Goal: Find specific page/section: Find specific page/section

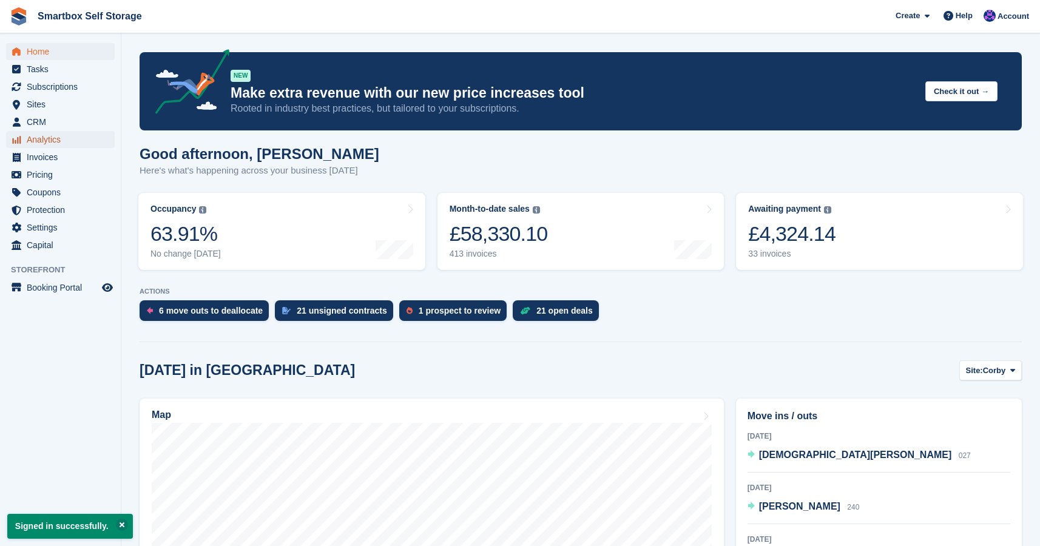
click at [56, 143] on span "Analytics" at bounding box center [63, 139] width 73 height 17
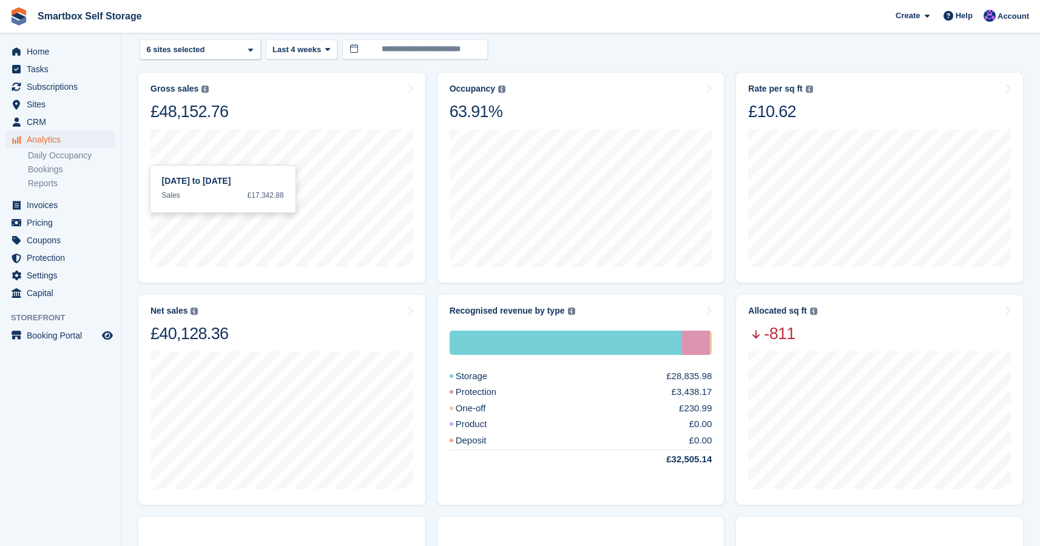
scroll to position [263, 0]
